Goal: Task Accomplishment & Management: Manage account settings

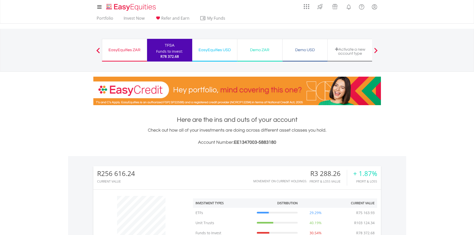
scroll to position [48, 96]
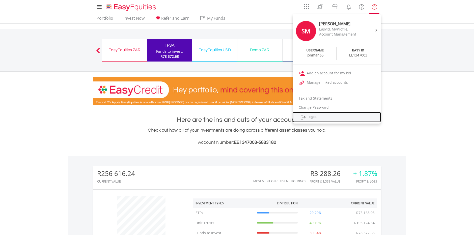
click at [365, 119] on link "Logout" at bounding box center [337, 117] width 88 height 10
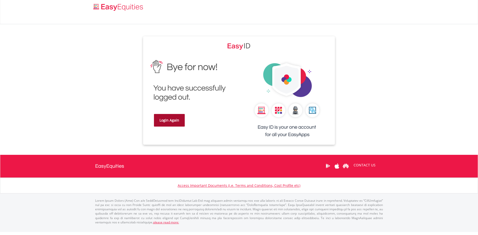
click at [177, 124] on link "Login Again" at bounding box center [169, 120] width 31 height 13
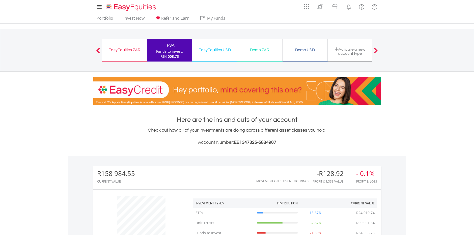
scroll to position [48, 96]
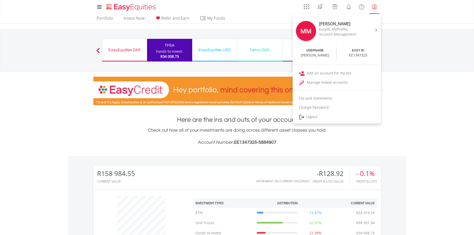
click at [373, 7] on lord-icon "My Profile" at bounding box center [374, 7] width 6 height 6
click at [370, 117] on link "Logout" at bounding box center [337, 117] width 88 height 10
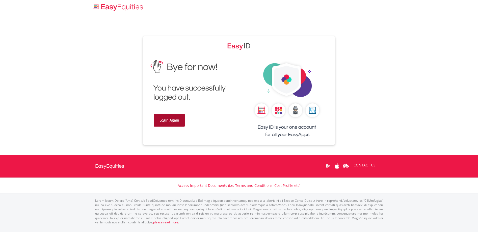
click at [167, 121] on link "Login Again" at bounding box center [169, 120] width 31 height 13
